Goal: Check status: Check status

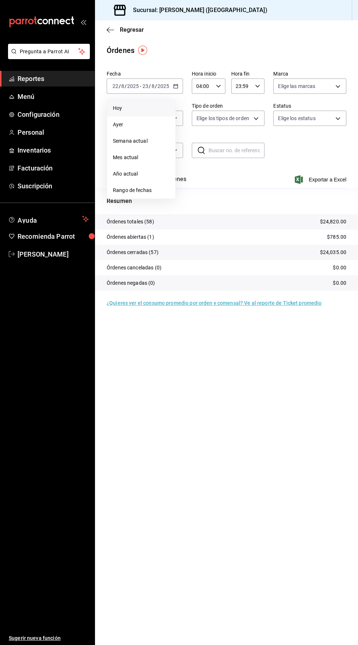
click at [126, 109] on span "Hoy" at bounding box center [141, 108] width 57 height 8
